Goal: Task Accomplishment & Management: Manage account settings

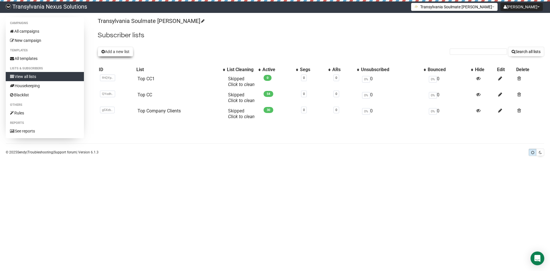
click at [120, 50] on button "Add a new list" at bounding box center [116, 52] width 36 height 10
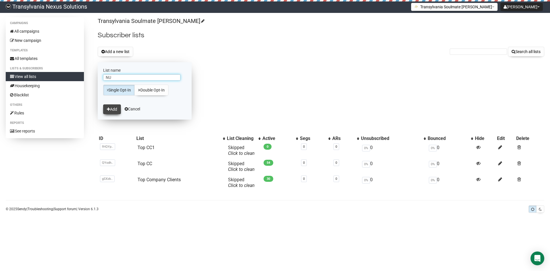
type input "NU"
click at [109, 111] on button "Add" at bounding box center [112, 109] width 18 height 10
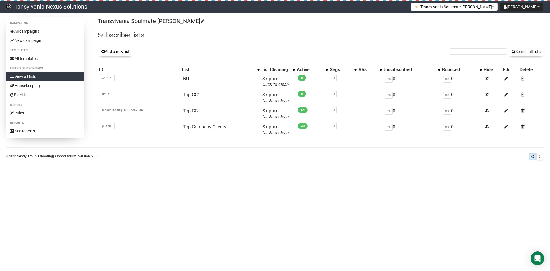
click at [190, 217] on body "Transylvania Nexus Solutions Radu Petre Tarean Settings Logout Transylvania Sou…" at bounding box center [275, 135] width 550 height 271
click at [130, 38] on h2 "Subscriber lists" at bounding box center [321, 35] width 447 height 10
click at [274, 98] on link "Click to clean" at bounding box center [276, 100] width 27 height 5
click at [192, 97] on link "Top CC1" at bounding box center [191, 94] width 17 height 5
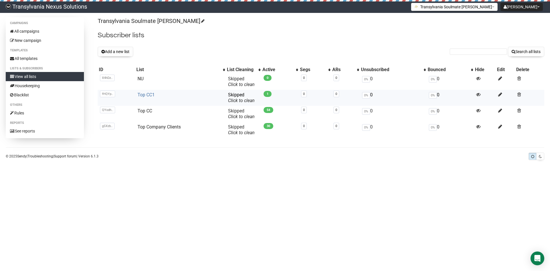
click at [138, 96] on link "Top CC1" at bounding box center [146, 94] width 17 height 5
